Goal: Task Accomplishment & Management: Complete application form

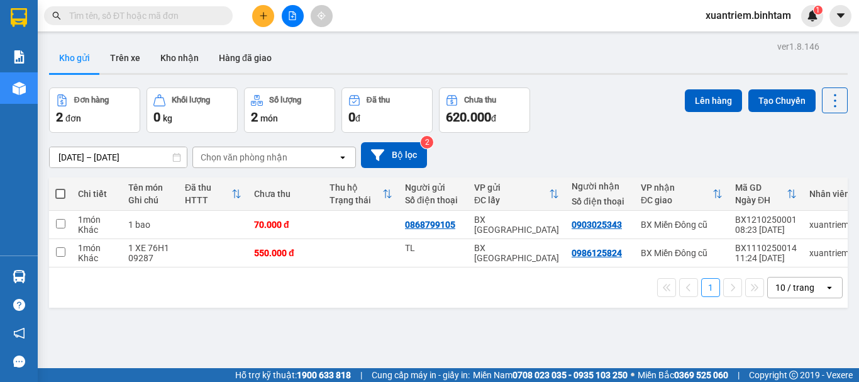
click at [262, 12] on icon "plus" at bounding box center [263, 15] width 9 height 9
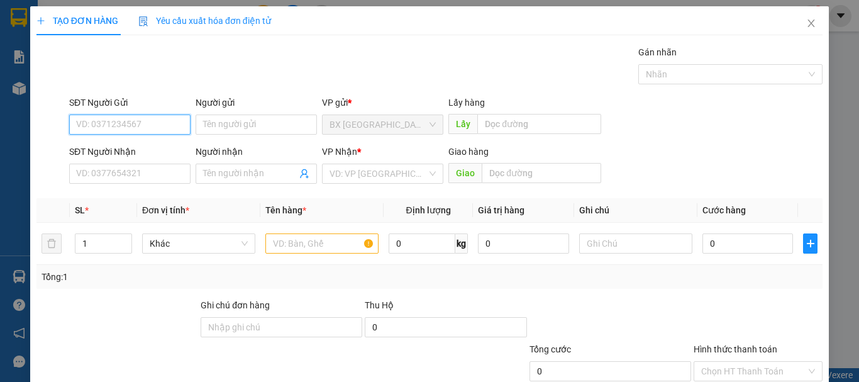
click at [132, 124] on input "SĐT Người Gửi" at bounding box center [129, 124] width 121 height 20
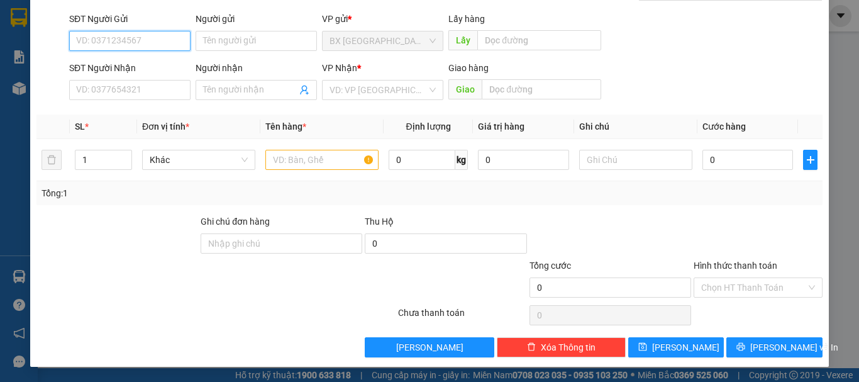
click at [110, 48] on input "SĐT Người Gửi" at bounding box center [129, 41] width 121 height 20
click at [137, 41] on input "0384099892" at bounding box center [129, 41] width 121 height 20
type input "0384099892"
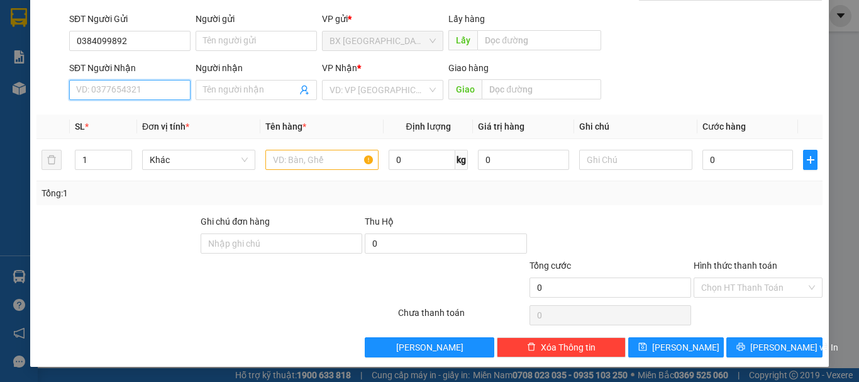
click at [102, 91] on input "SĐT Người Nhận" at bounding box center [129, 90] width 121 height 20
type input "0972665505"
click at [387, 95] on input "search" at bounding box center [377, 89] width 97 height 19
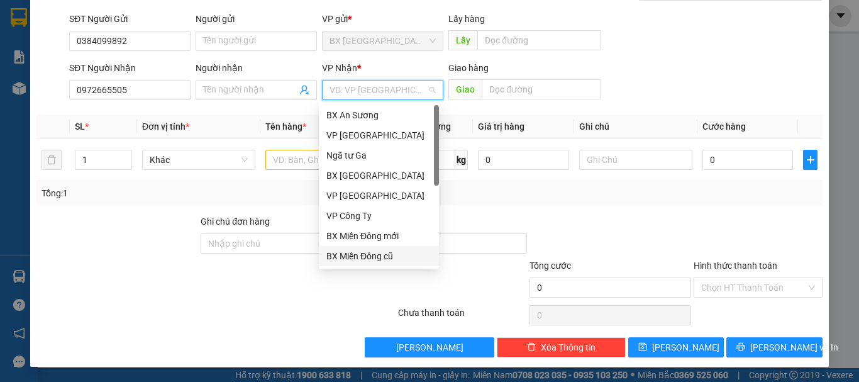
click at [362, 254] on div "BX Miền Đông cũ" at bounding box center [378, 256] width 105 height 14
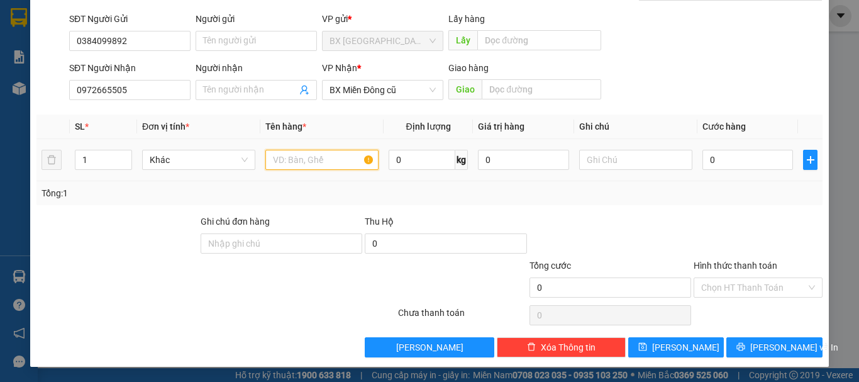
click at [305, 165] on input "text" at bounding box center [321, 160] width 113 height 20
type input "1 bao"
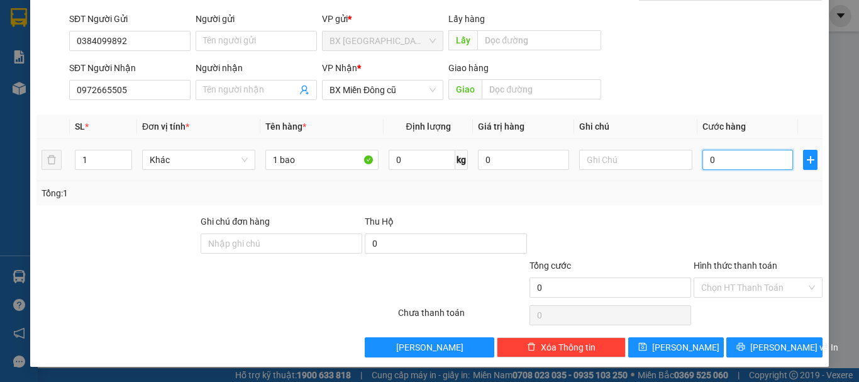
click at [755, 165] on input "0" at bounding box center [747, 160] width 91 height 20
type input "7"
type input "70"
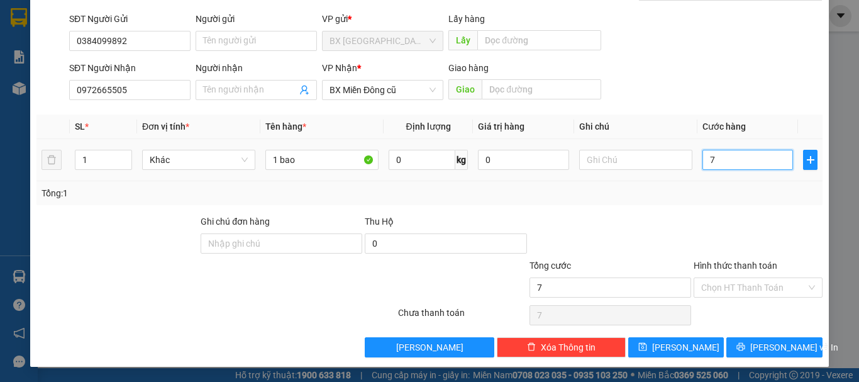
type input "70"
type input "700"
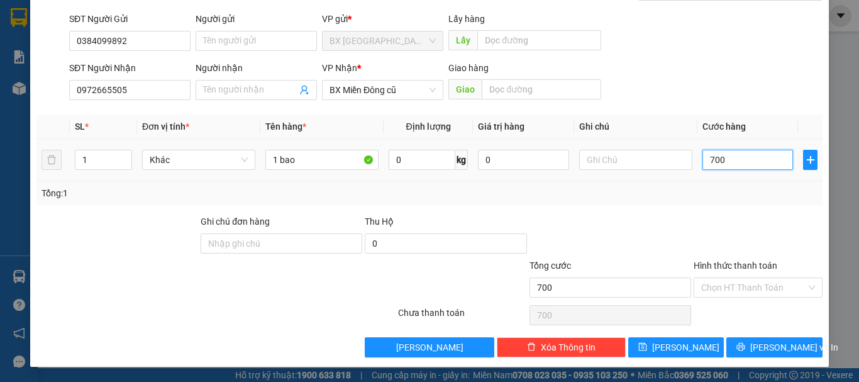
type input "7.000"
type input "70.000"
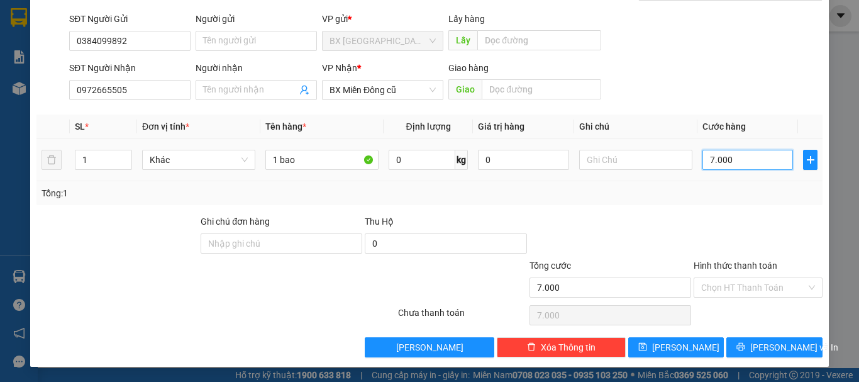
type input "70.000"
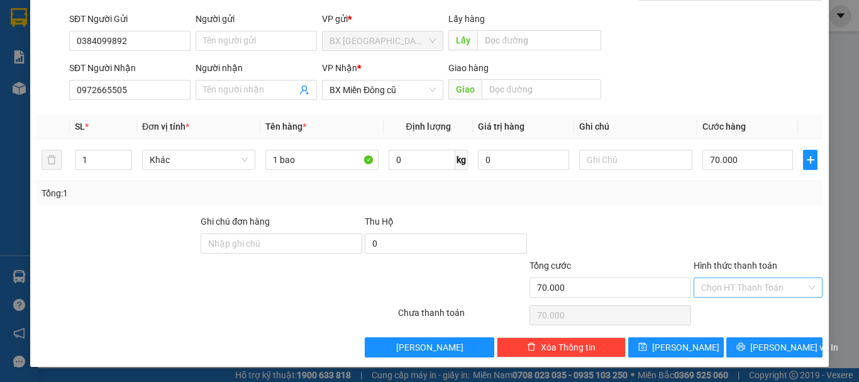
drag, startPoint x: 708, startPoint y: 272, endPoint x: 710, endPoint y: 282, distance: 10.2
click at [708, 277] on div "Hình thức thanh toán Chọn HT Thanh Toán" at bounding box center [758, 280] width 129 height 44
click at [714, 284] on input "Hình thức thanh toán" at bounding box center [753, 287] width 105 height 19
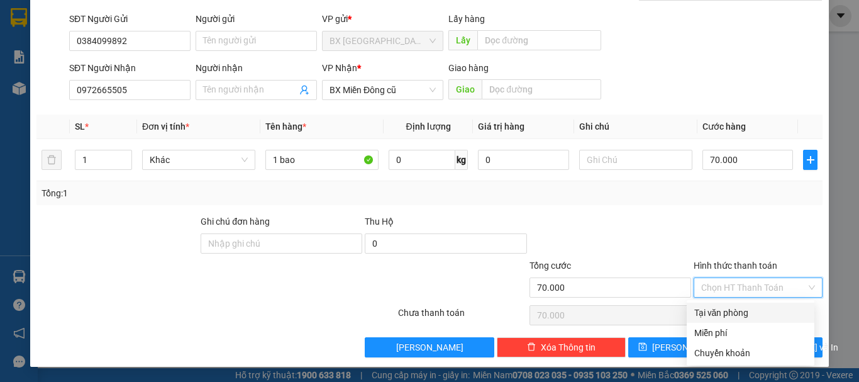
click at [754, 312] on div "Tại văn phòng" at bounding box center [750, 313] width 113 height 14
type input "0"
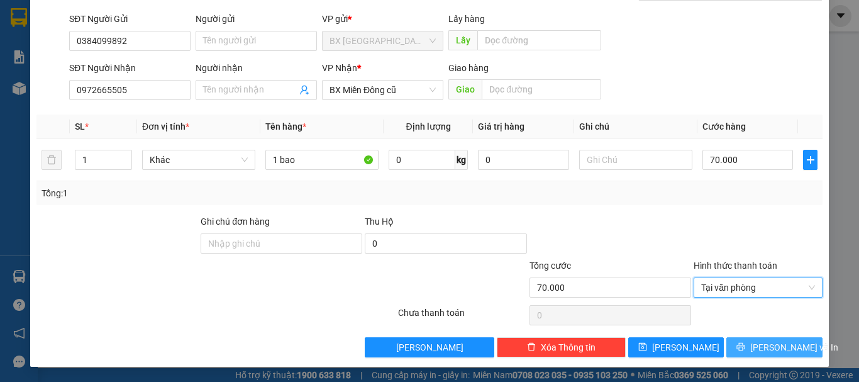
click at [758, 342] on span "[PERSON_NAME] và In" at bounding box center [794, 347] width 88 height 14
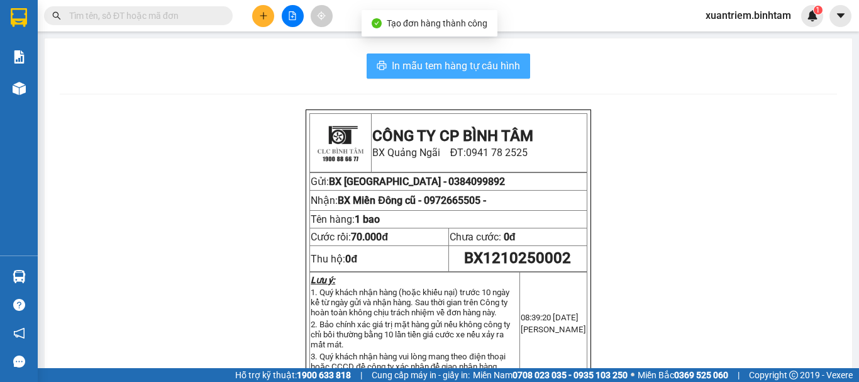
click at [442, 60] on span "In mẫu tem hàng tự cấu hình" at bounding box center [456, 66] width 128 height 16
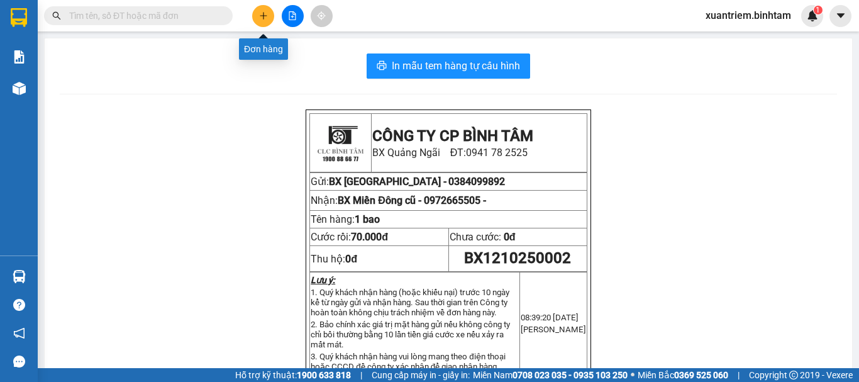
click at [263, 18] on icon "plus" at bounding box center [263, 15] width 9 height 9
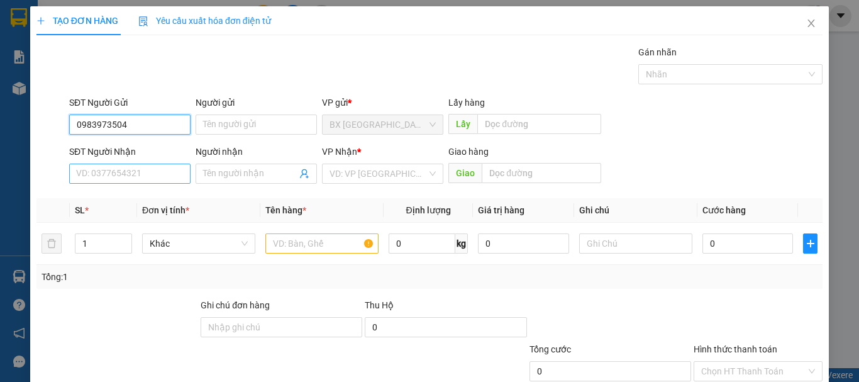
type input "0983973504"
click at [153, 177] on input "SĐT Người Nhận" at bounding box center [129, 173] width 121 height 20
type input "0903914872"
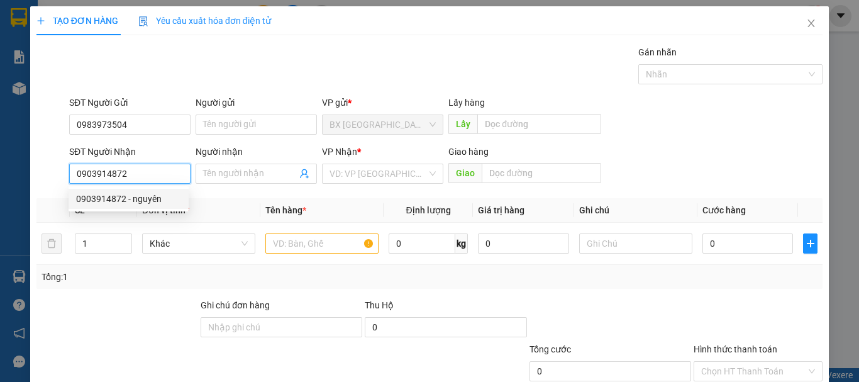
click at [167, 171] on input "0903914872" at bounding box center [129, 173] width 121 height 20
click at [138, 201] on div "0903914872 - nguyên" at bounding box center [128, 199] width 105 height 14
type input "nguyên"
type input "50.000"
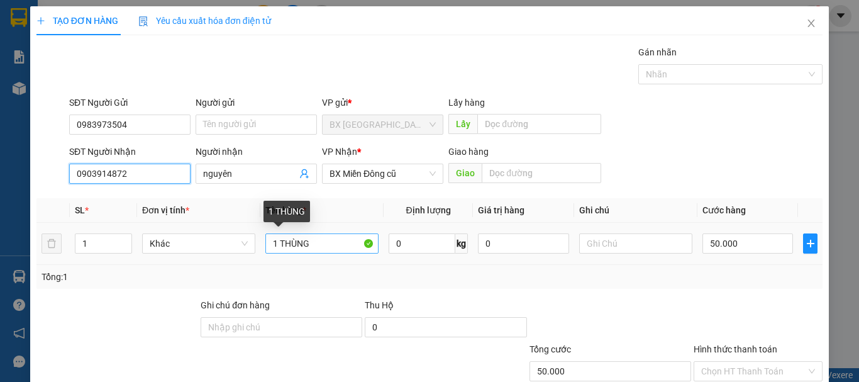
type input "0903914872"
click at [328, 244] on input "1 THÙNG" at bounding box center [321, 243] width 113 height 20
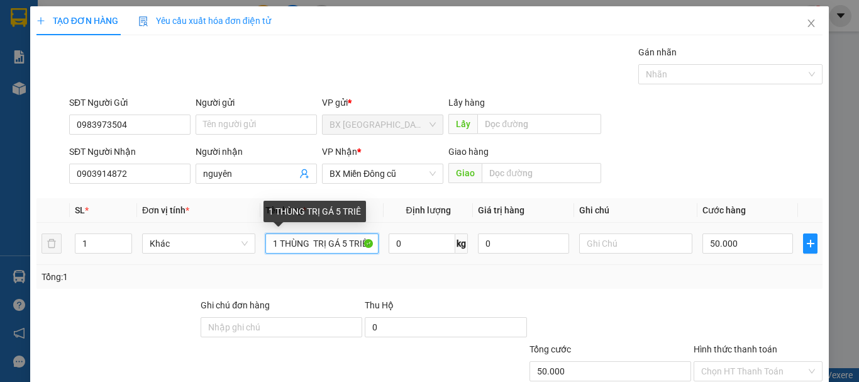
scroll to position [0, 3]
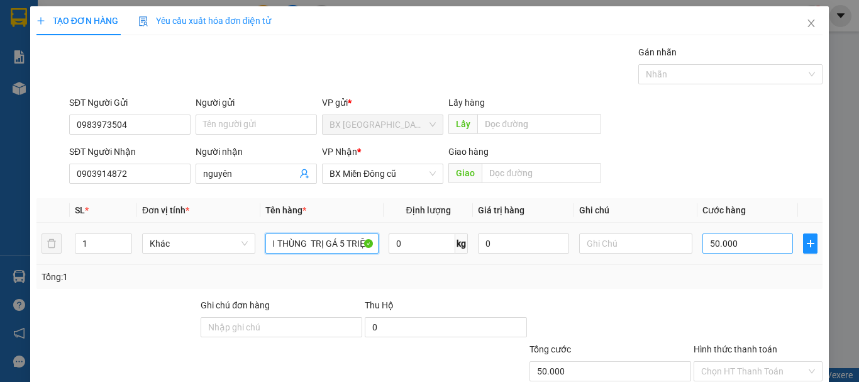
type input "1 THÙNG TRỊ GÁ 5 TRIỆU"
click at [757, 246] on input "50.000" at bounding box center [747, 243] width 91 height 20
type input "8"
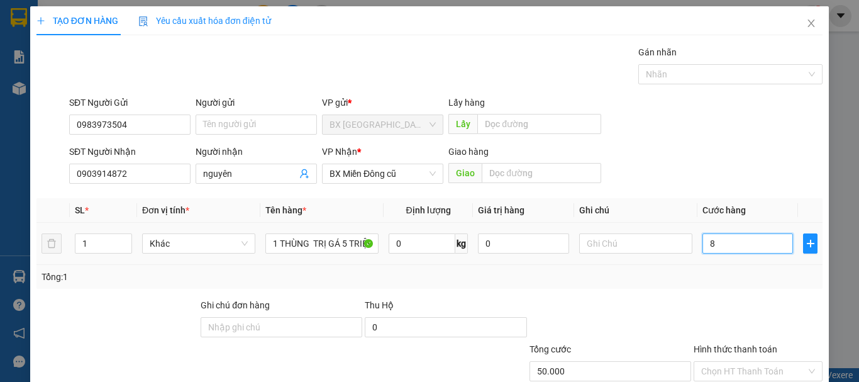
type input "8"
type input "80"
type input "800"
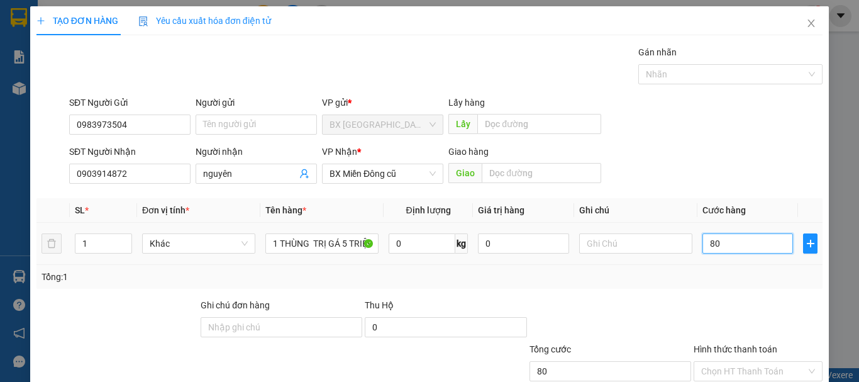
type input "800"
type input "8.000"
type input "80.000"
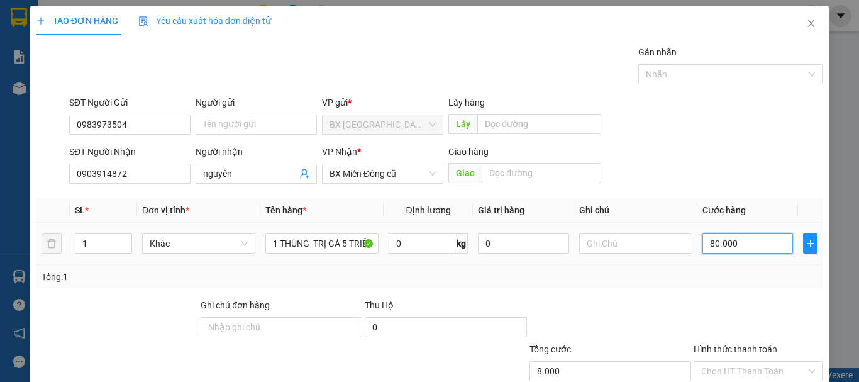
type input "80.000"
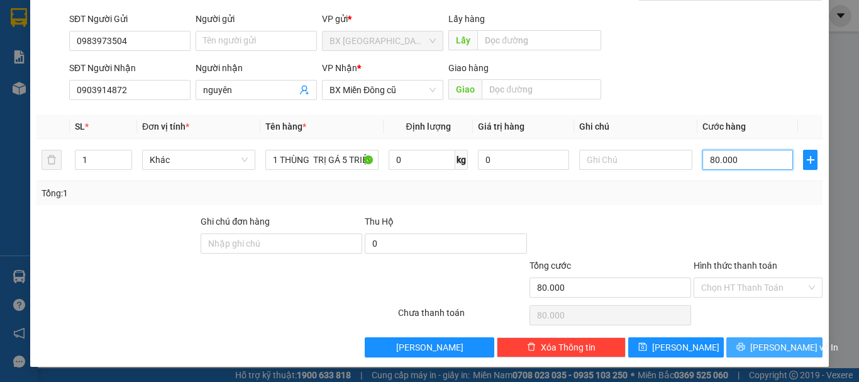
type input "80.000"
click at [753, 343] on button "[PERSON_NAME] và In" at bounding box center [774, 347] width 96 height 20
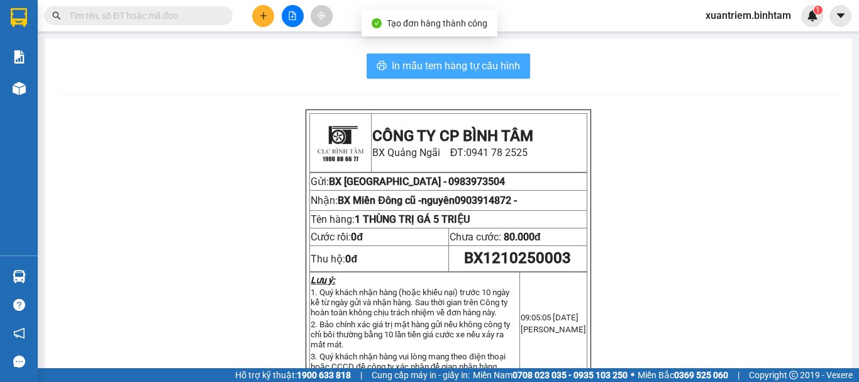
click at [415, 63] on span "In mẫu tem hàng tự cấu hình" at bounding box center [456, 66] width 128 height 16
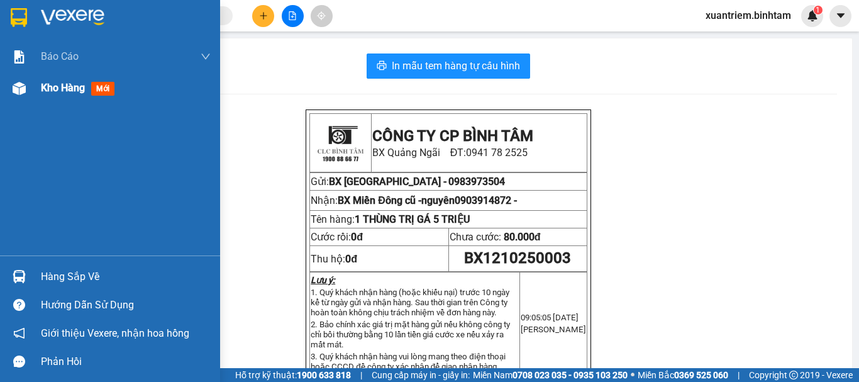
click at [32, 86] on div "Kho hàng mới" at bounding box center [110, 87] width 220 height 31
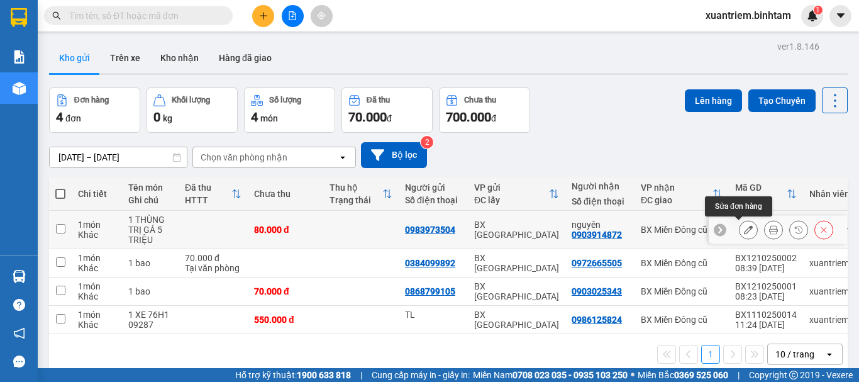
click at [744, 229] on icon at bounding box center [748, 229] width 9 height 9
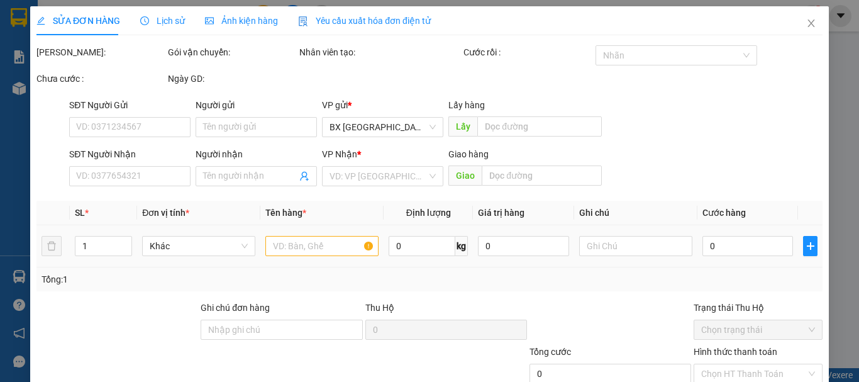
type input "0983973504"
type input "0903914872"
type input "nguyên"
type input "80.000"
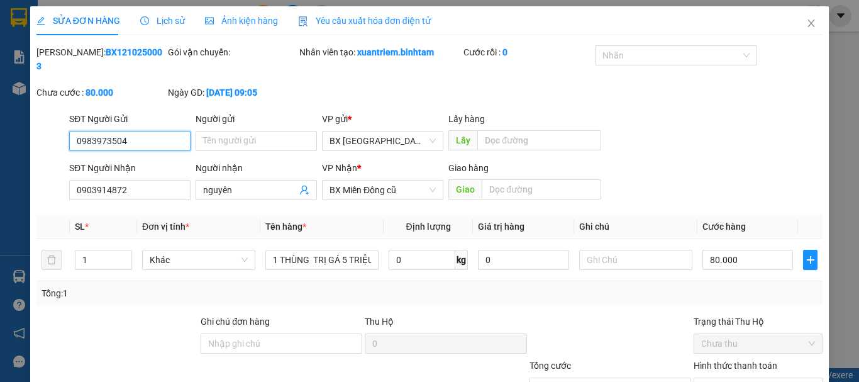
scroll to position [86, 0]
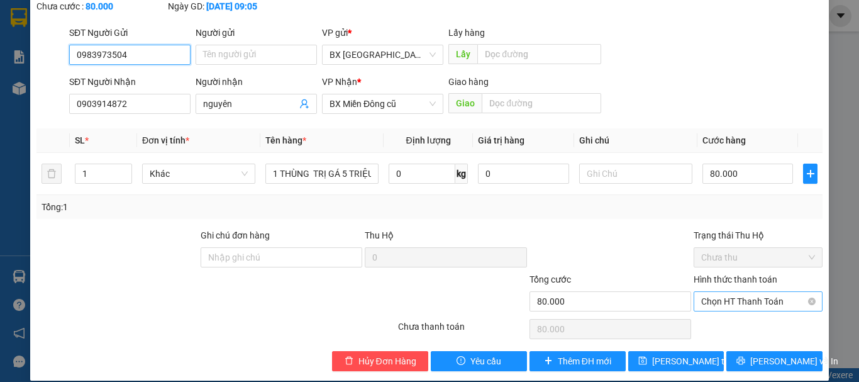
click at [751, 292] on span "Chọn HT Thanh Toán" at bounding box center [758, 301] width 114 height 19
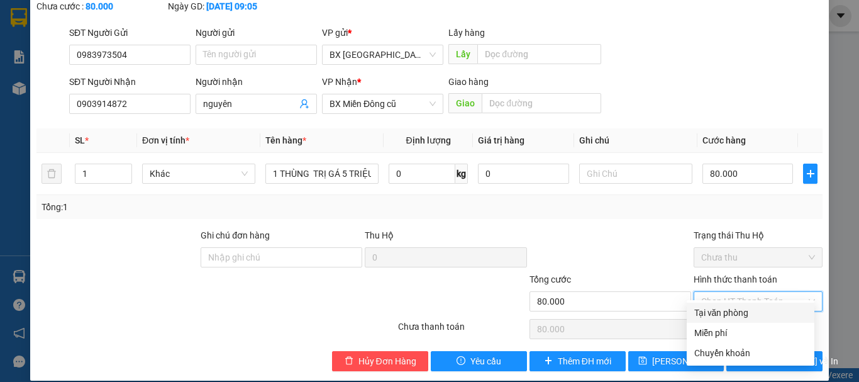
click at [720, 312] on div "Tại văn phòng" at bounding box center [750, 313] width 113 height 14
type input "0"
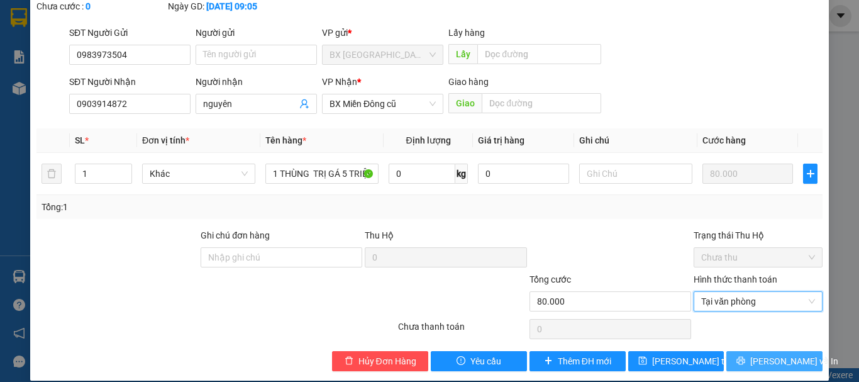
click at [773, 354] on span "[PERSON_NAME] và In" at bounding box center [794, 361] width 88 height 14
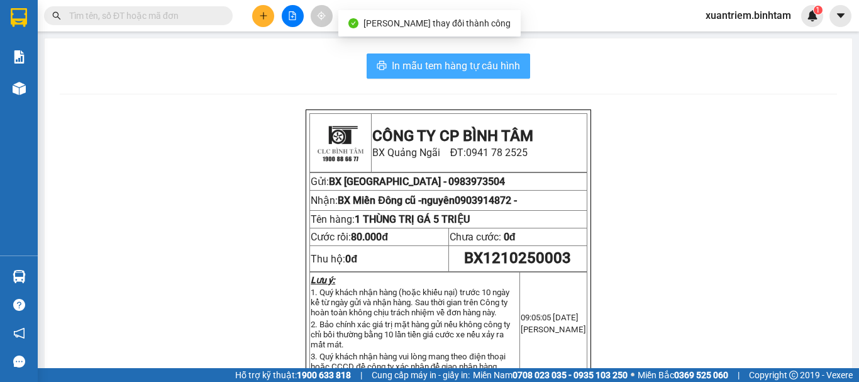
click at [479, 68] on span "In mẫu tem hàng tự cấu hình" at bounding box center [456, 66] width 128 height 16
